Goal: Task Accomplishment & Management: Complete application form

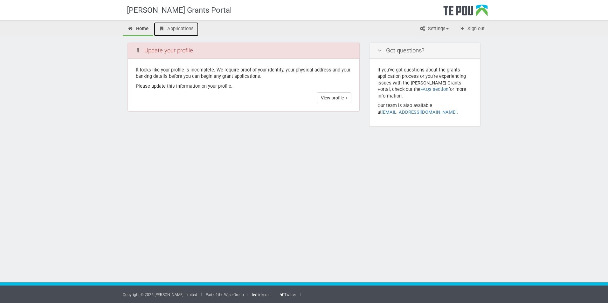
click at [179, 32] on link "Applications" at bounding box center [176, 29] width 45 height 14
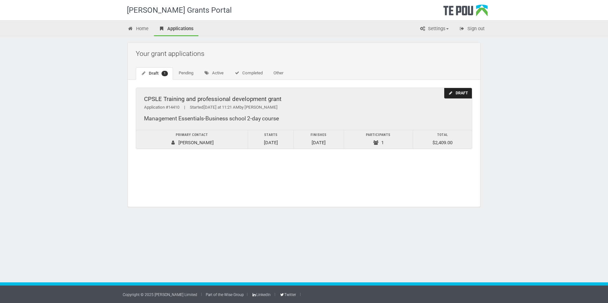
click at [305, 107] on div "Application #14410 | Started Yesterday at 11:21 AM by Isha Singh" at bounding box center [304, 107] width 320 height 7
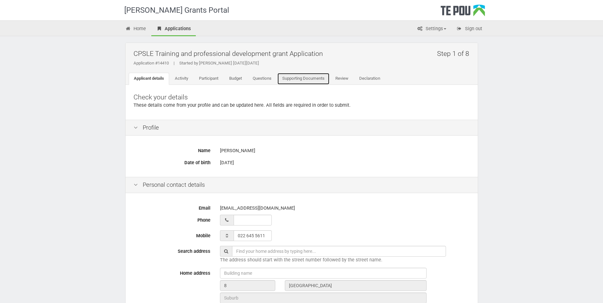
click at [320, 80] on link "Supporting Documents" at bounding box center [303, 79] width 52 height 12
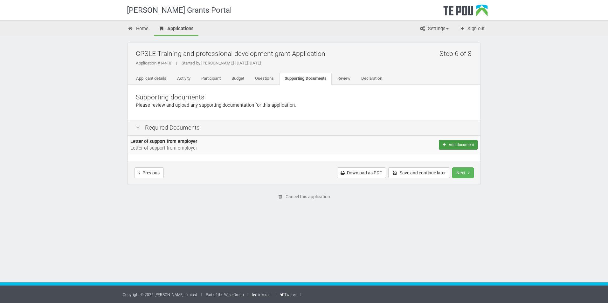
click at [455, 143] on button "Add document" at bounding box center [458, 145] width 39 height 10
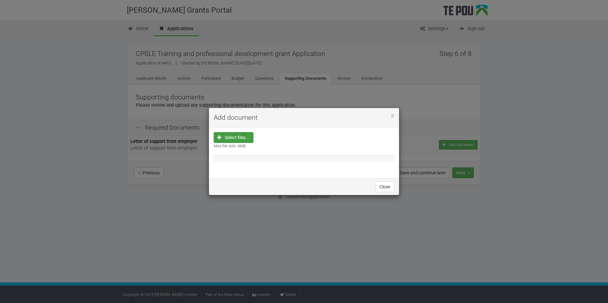
click at [239, 137] on input "file" at bounding box center [235, 178] width 35 height 91
click at [219, 137] on input "file" at bounding box center [235, 178] width 35 height 91
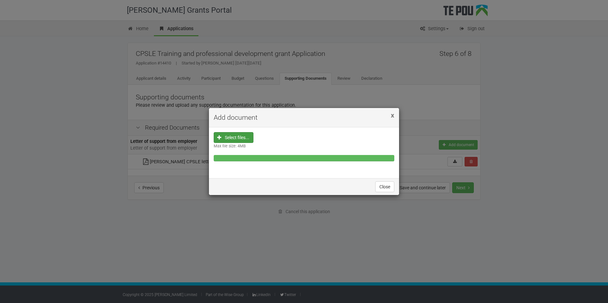
click at [392, 116] on span "x" at bounding box center [392, 116] width 3 height 8
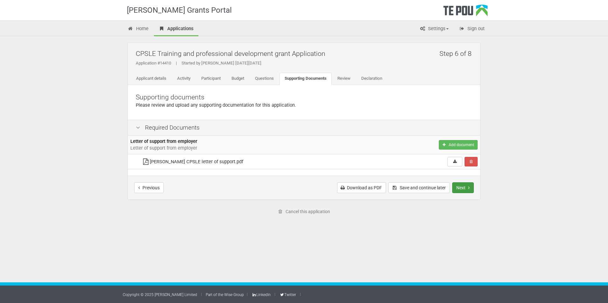
click at [467, 189] on button "Next" at bounding box center [463, 188] width 22 height 11
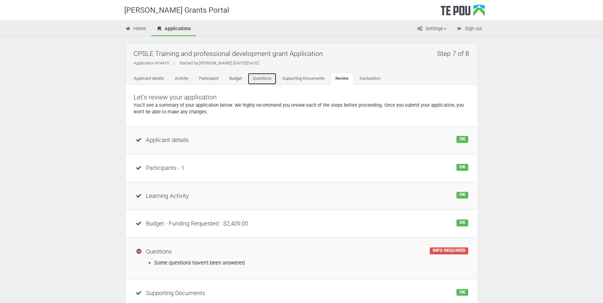
click at [269, 82] on link "Questions" at bounding box center [262, 79] width 29 height 12
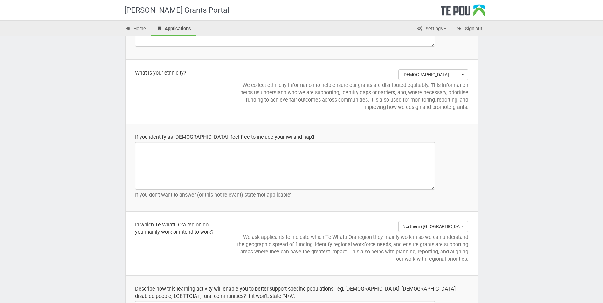
scroll to position [636, 0]
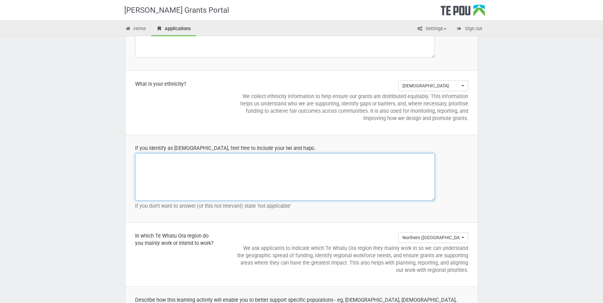
click at [228, 176] on textarea at bounding box center [285, 177] width 300 height 48
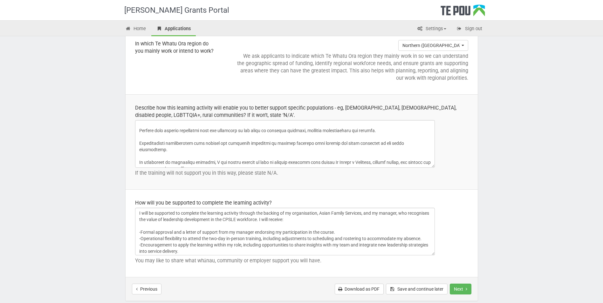
scroll to position [880, 0]
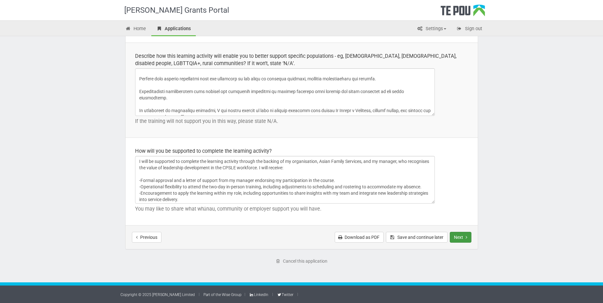
type textarea "N/A"
click at [462, 237] on button "Next" at bounding box center [461, 237] width 22 height 11
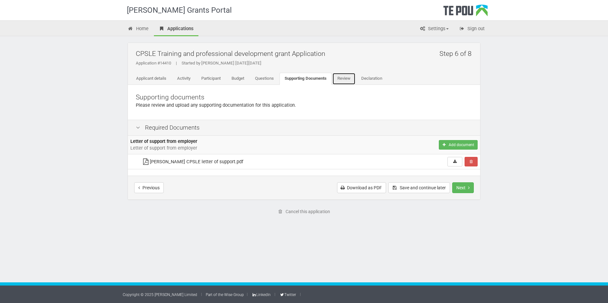
click at [351, 82] on link "Review" at bounding box center [343, 79] width 23 height 12
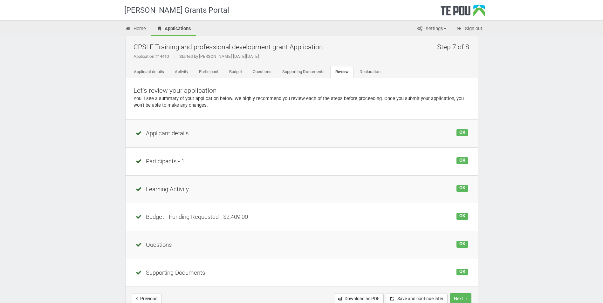
scroll to position [4, 0]
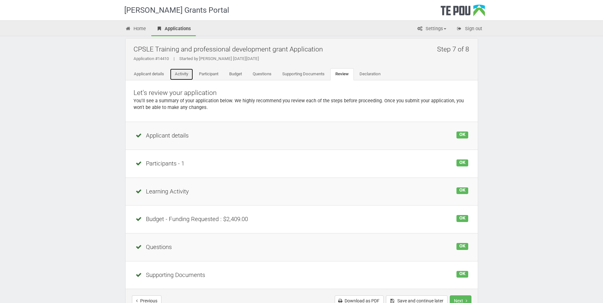
click at [187, 78] on link "Activity" at bounding box center [182, 74] width 24 height 12
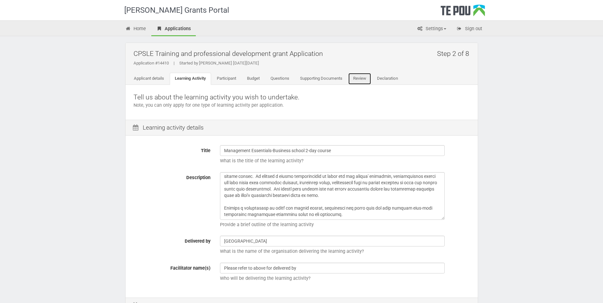
click at [367, 76] on link "Review" at bounding box center [359, 79] width 23 height 12
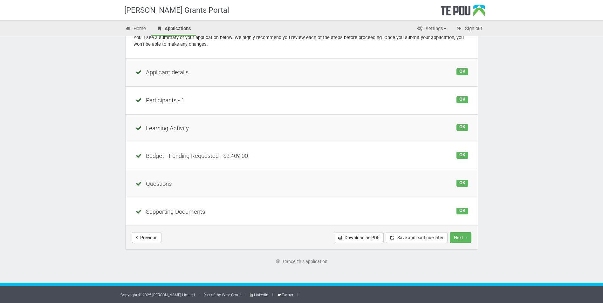
scroll to position [68, 0]
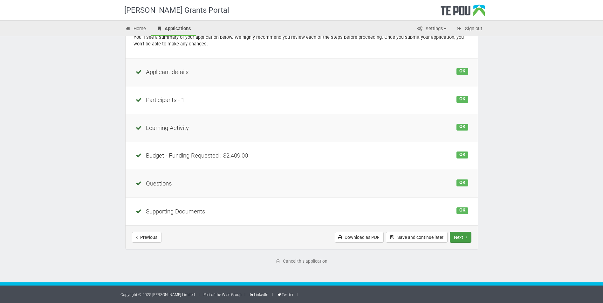
click at [465, 240] on button "Next" at bounding box center [461, 237] width 22 height 11
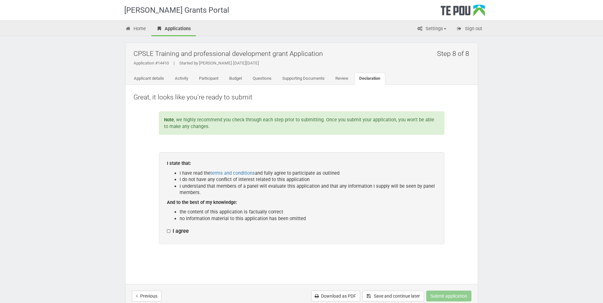
click at [166, 232] on div "I state that: I have read the terms and conditions and fully agree to participa…" at bounding box center [302, 198] width 286 height 92
click at [168, 232] on label "I agree" at bounding box center [178, 231] width 22 height 7
click at [167, 228] on input "I agree" at bounding box center [167, 228] width 0 height 0
checkbox input "true"
click at [210, 79] on link "Participant" at bounding box center [209, 79] width 30 height 12
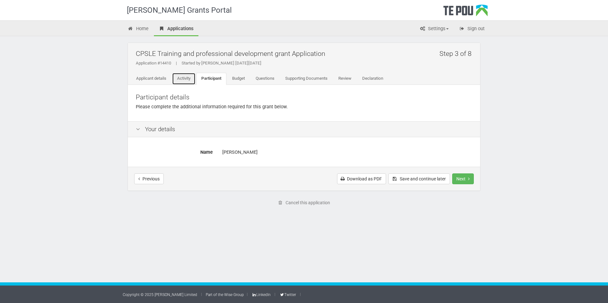
click at [186, 77] on link "Activity" at bounding box center [184, 79] width 24 height 12
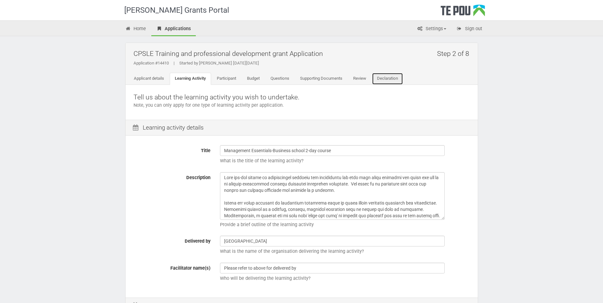
click at [397, 79] on link "Declaration" at bounding box center [387, 79] width 31 height 12
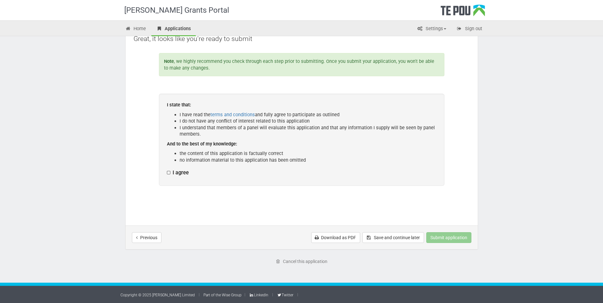
scroll to position [59, 0]
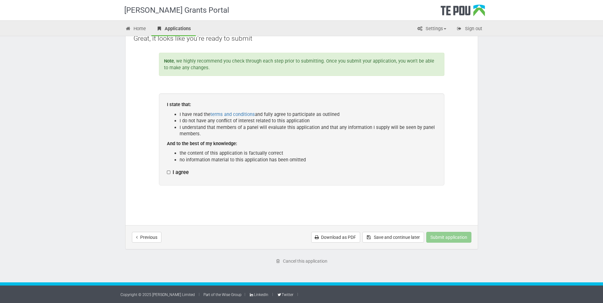
click at [168, 173] on label "I agree" at bounding box center [178, 172] width 22 height 7
click at [167, 169] on input "I agree" at bounding box center [167, 169] width 0 height 0
checkbox input "true"
click at [457, 236] on button "Submit application" at bounding box center [448, 237] width 45 height 11
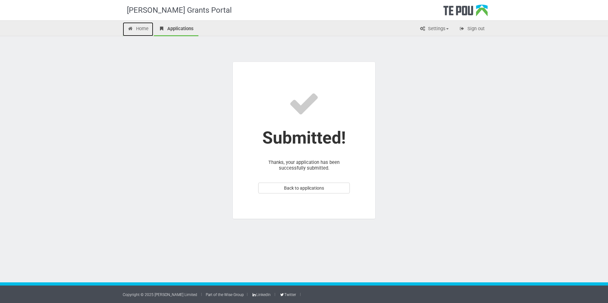
click at [142, 33] on link "Home" at bounding box center [138, 29] width 31 height 14
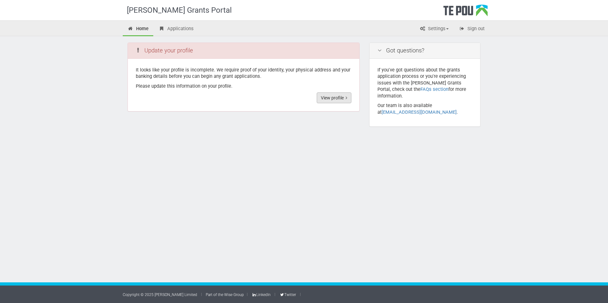
click at [333, 98] on link "View profile" at bounding box center [334, 98] width 35 height 11
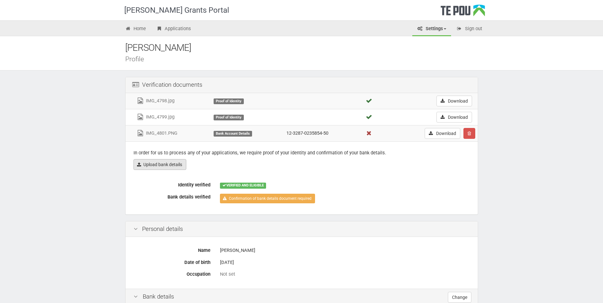
click at [168, 165] on link "Upload bank details" at bounding box center [160, 164] width 53 height 11
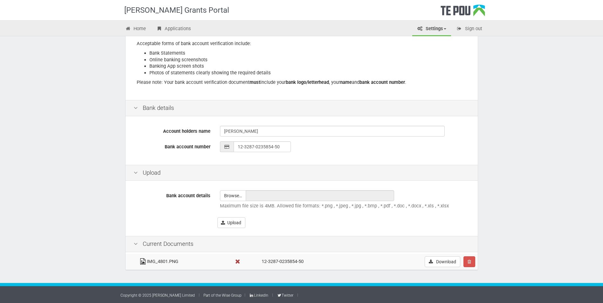
scroll to position [97, 0]
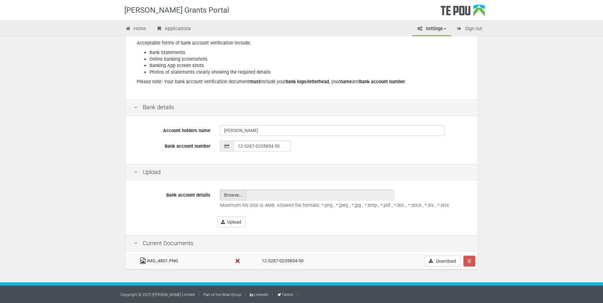
click at [234, 197] on input "file" at bounding box center [232, 195] width 25 height 10
type input "C:\fakepath\Screenshot 2025-10-10 103727.png"
type input "Screenshot 2025-10-10 103727.png"
click at [238, 225] on button "Upload" at bounding box center [232, 222] width 28 height 11
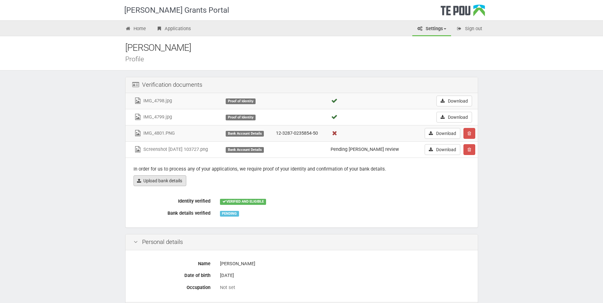
click at [147, 181] on link "Upload bank details" at bounding box center [160, 181] width 53 height 11
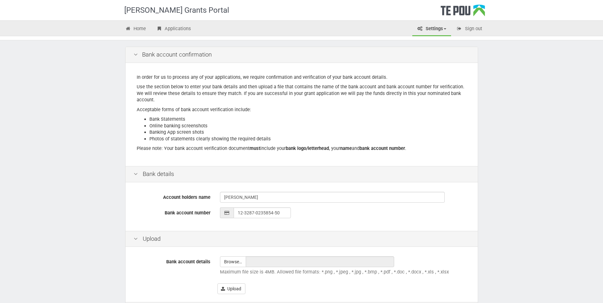
scroll to position [113, 0]
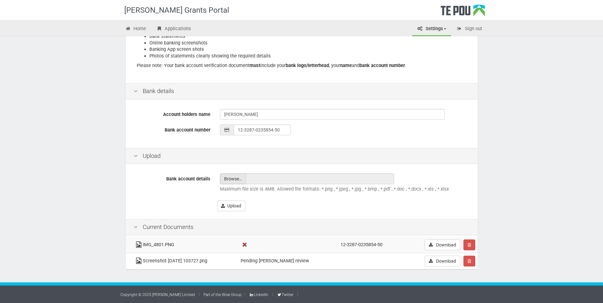
click at [233, 179] on input "file" at bounding box center [232, 179] width 25 height 10
type input "C:\fakepath\Screenshot 2025-10-10 105229.png"
type input "Screenshot 2025-10-10 105229.png"
click at [234, 208] on button "Upload" at bounding box center [232, 206] width 28 height 11
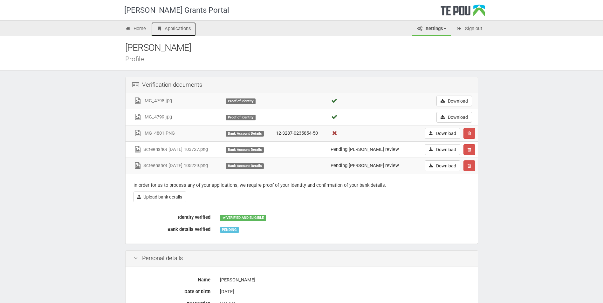
click at [180, 28] on link "Applications" at bounding box center [173, 29] width 45 height 14
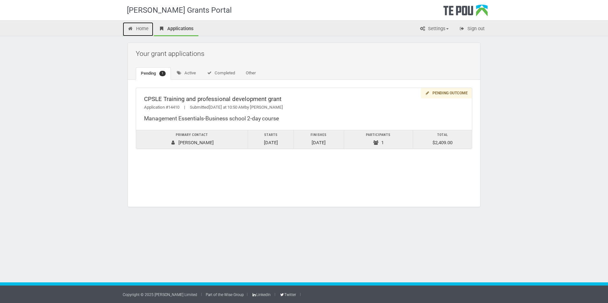
click at [137, 32] on link "Home" at bounding box center [138, 29] width 31 height 14
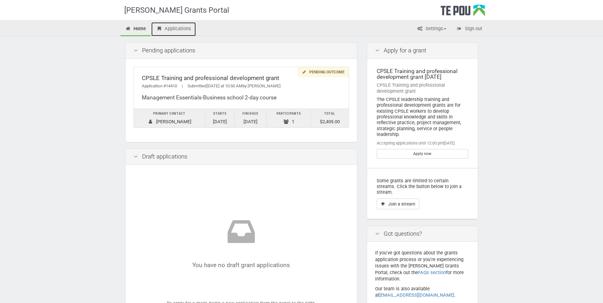
click at [180, 26] on link "Applications" at bounding box center [173, 29] width 45 height 14
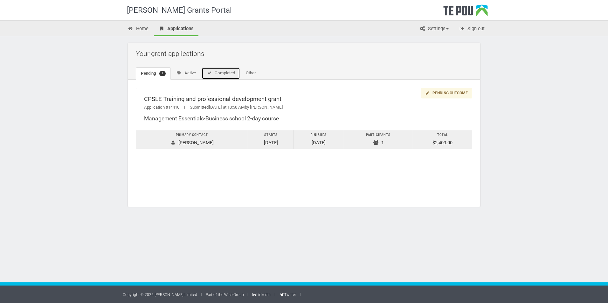
click at [227, 76] on link "Completed" at bounding box center [221, 73] width 38 height 12
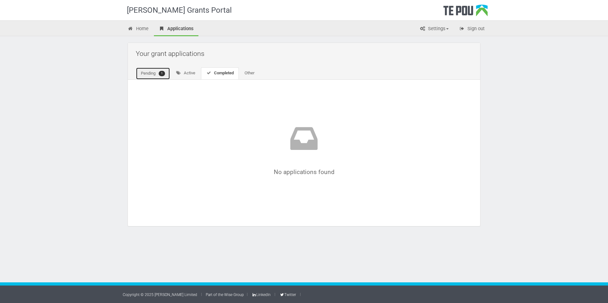
click at [144, 73] on link "Pending 1" at bounding box center [153, 73] width 34 height 12
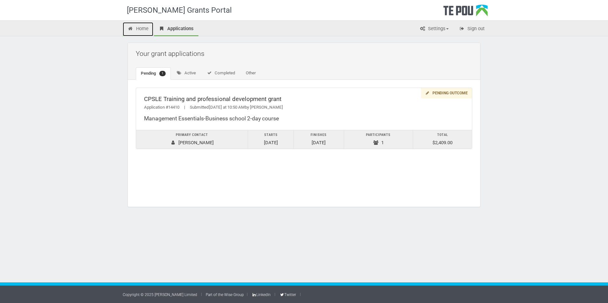
click at [132, 25] on link "Home" at bounding box center [138, 29] width 31 height 14
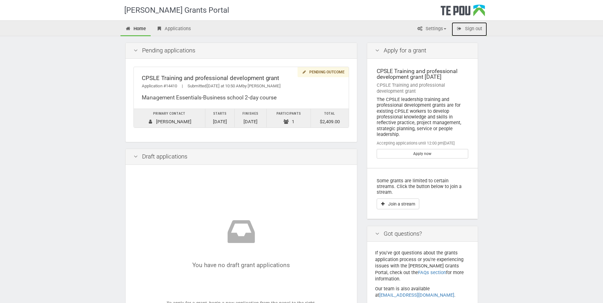
click at [474, 27] on link "Sign out" at bounding box center [469, 29] width 35 height 14
